Goal: Find specific page/section: Find specific page/section

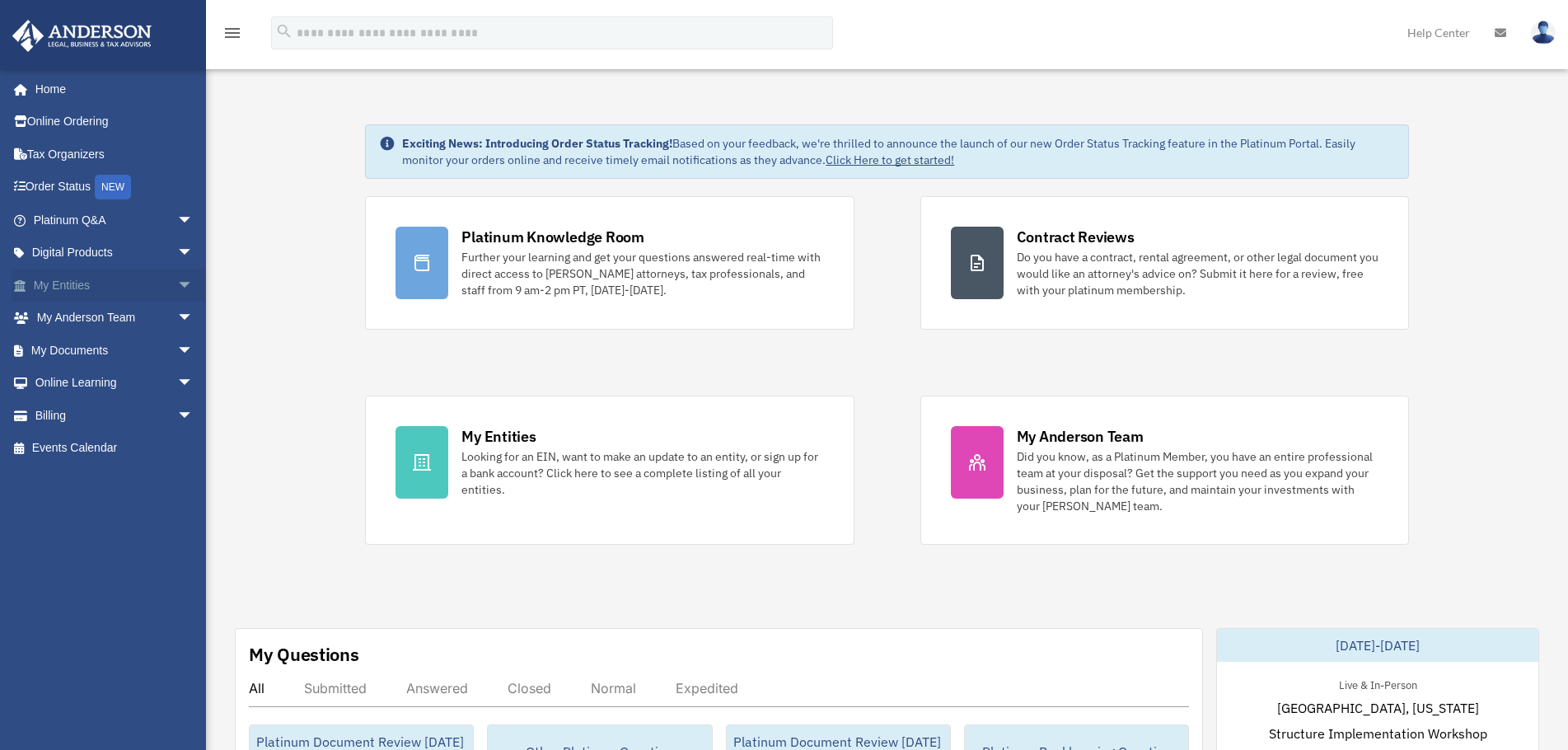
click at [178, 277] on span "arrow_drop_down" at bounding box center [193, 285] width 33 height 34
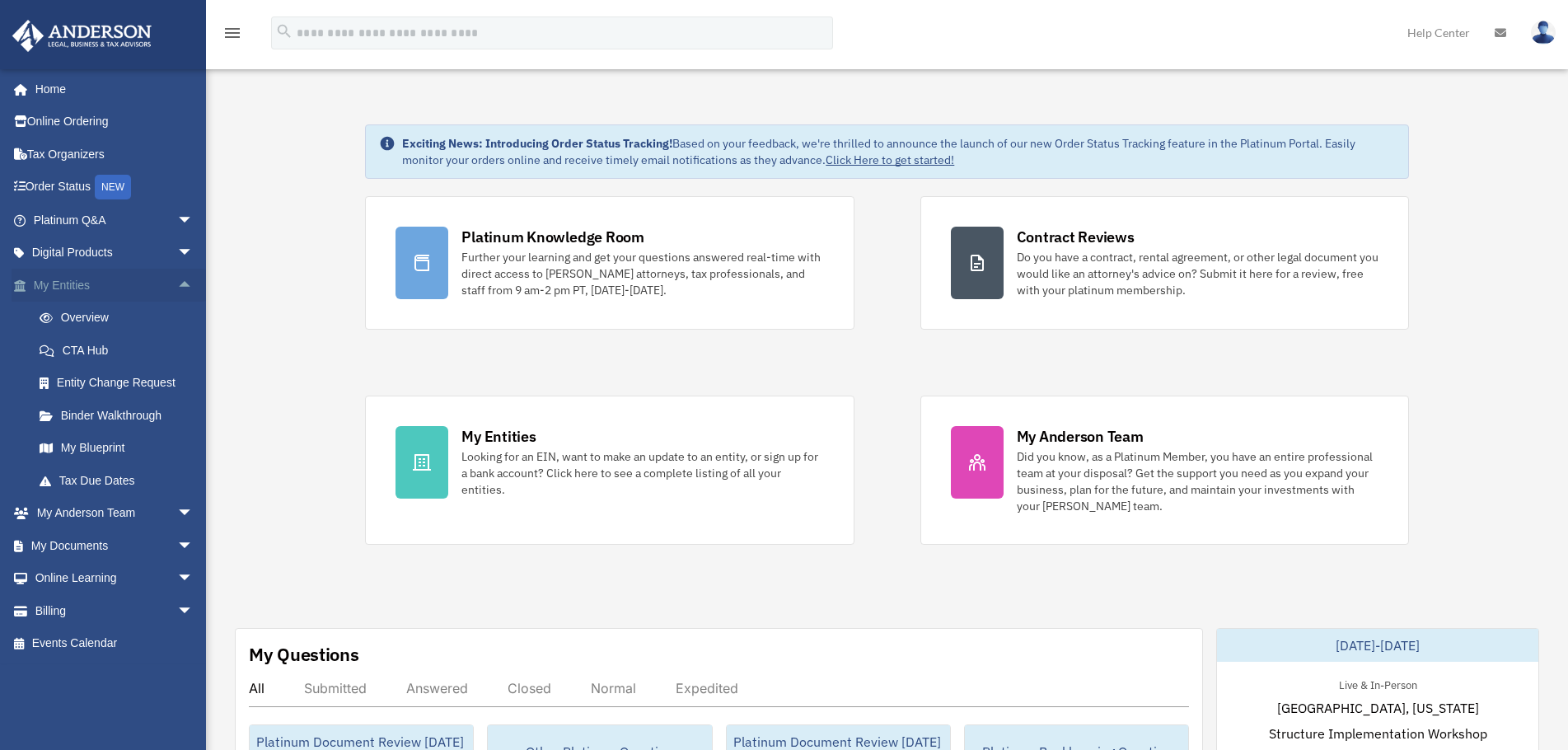
click at [78, 280] on link "My Entities arrow_drop_up" at bounding box center [115, 285] width 207 height 33
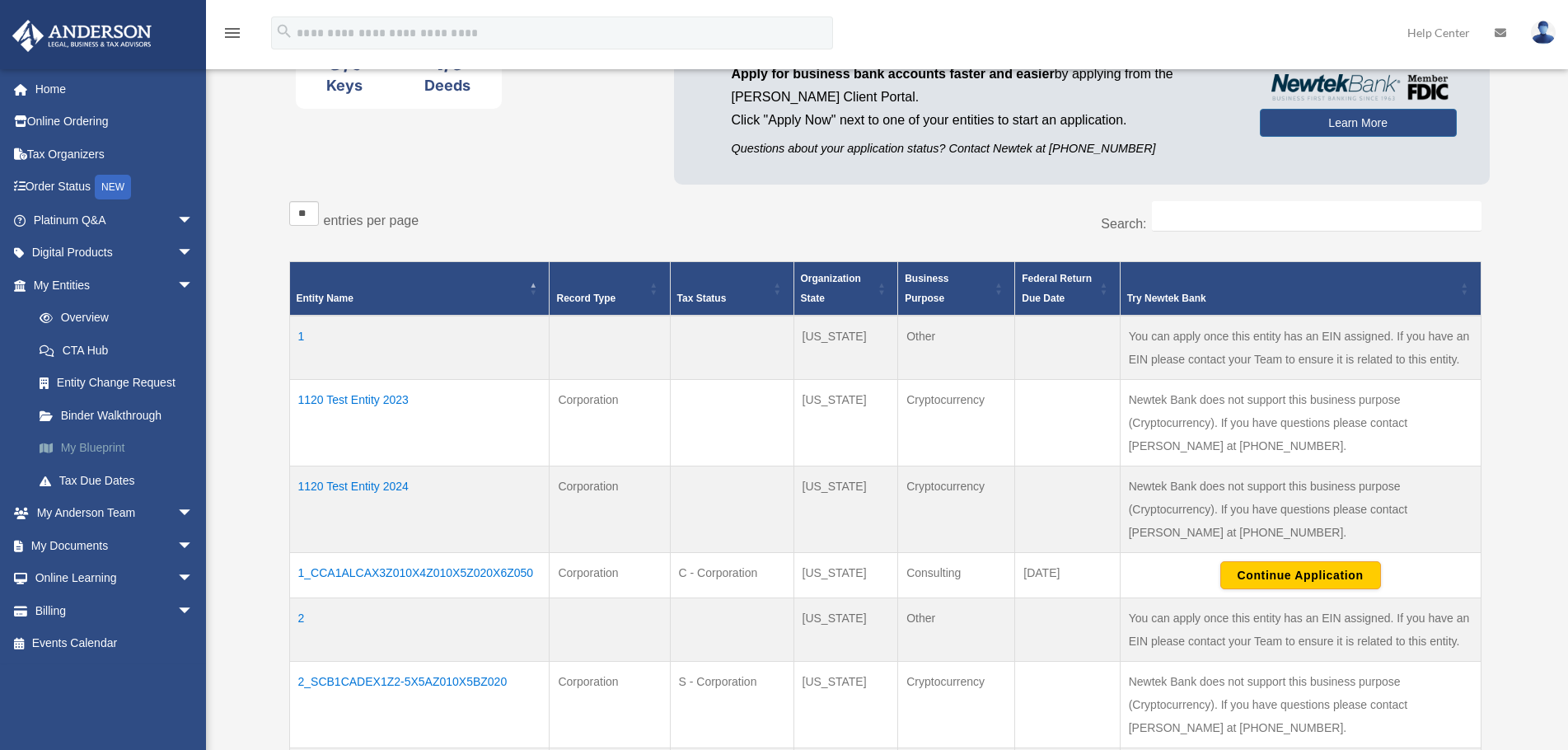
click at [98, 449] on link "My Blueprint" at bounding box center [120, 448] width 195 height 33
